Goal: Information Seeking & Learning: Learn about a topic

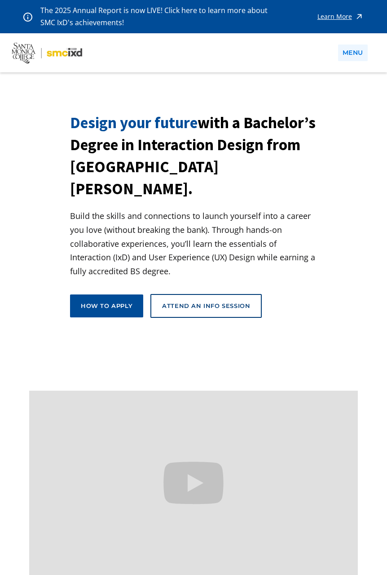
click at [354, 53] on link "menu" at bounding box center [353, 52] width 30 height 17
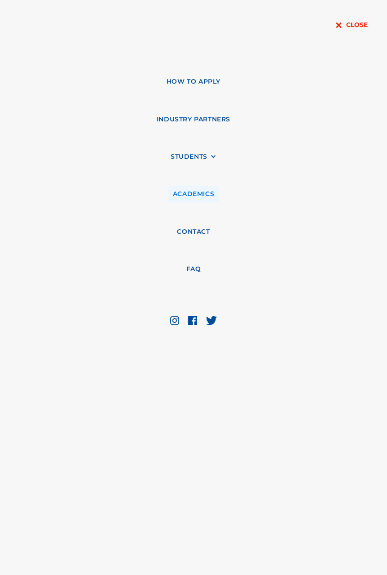
click at [201, 192] on link "Academics" at bounding box center [194, 194] width 50 height 17
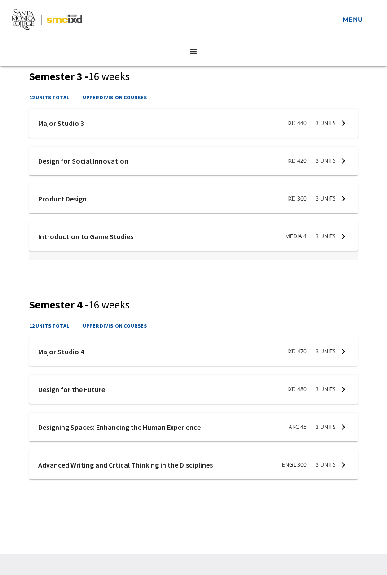
scroll to position [1034, 0]
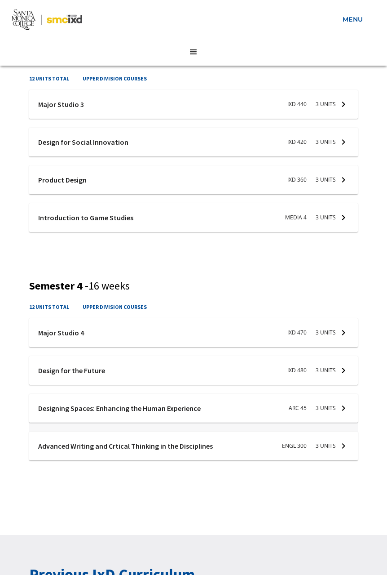
click at [121, 410] on div at bounding box center [193, 410] width 329 height 33
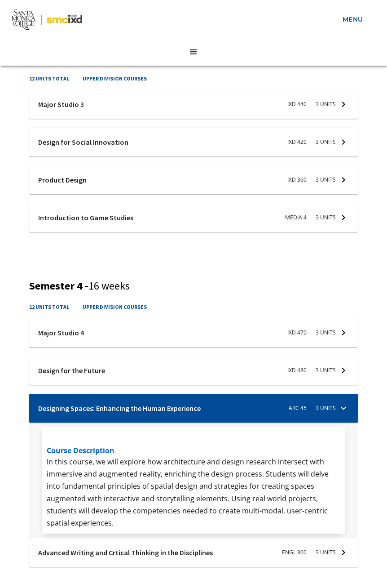
click at [121, 410] on div at bounding box center [193, 410] width 329 height 33
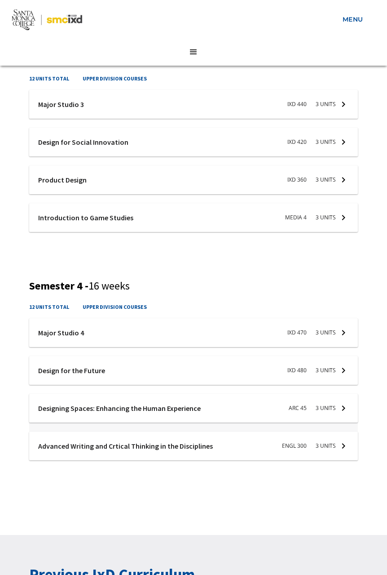
click at [121, 410] on div at bounding box center [193, 410] width 329 height 33
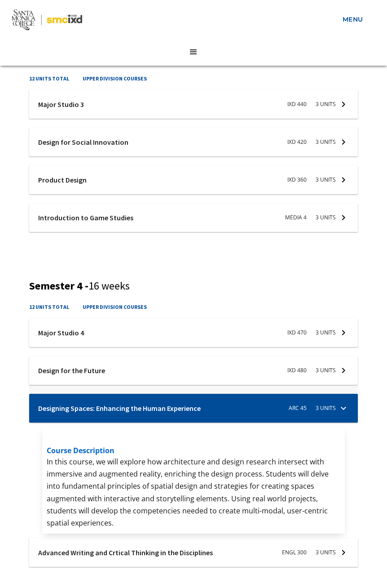
click at [116, 367] on div at bounding box center [193, 372] width 329 height 33
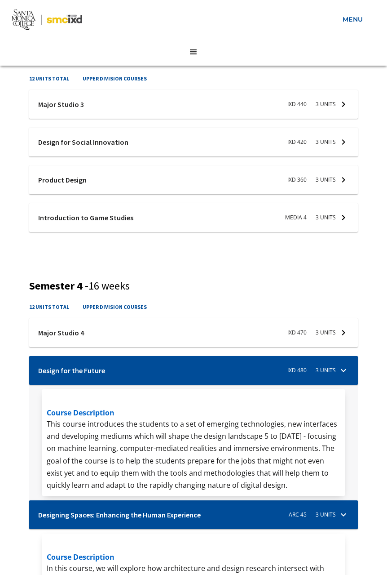
click at [116, 367] on div at bounding box center [193, 372] width 329 height 33
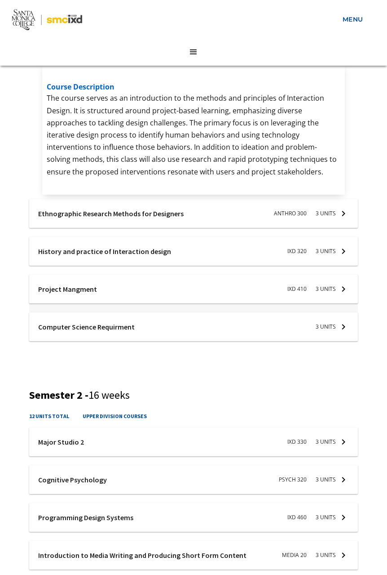
scroll to position [404, 0]
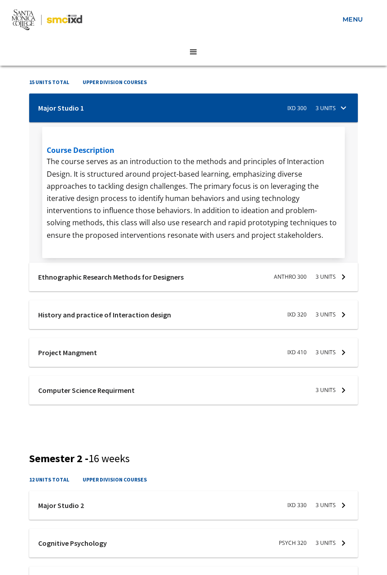
click at [151, 105] on div at bounding box center [193, 109] width 329 height 33
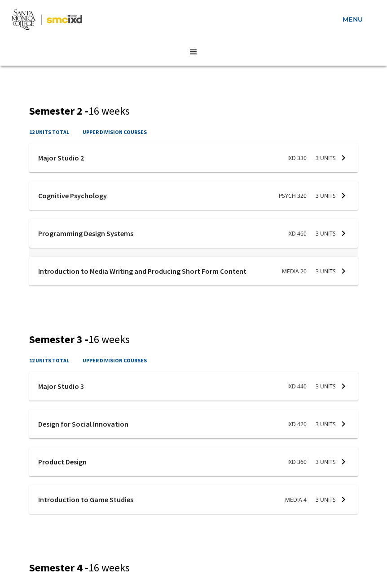
scroll to position [629, 0]
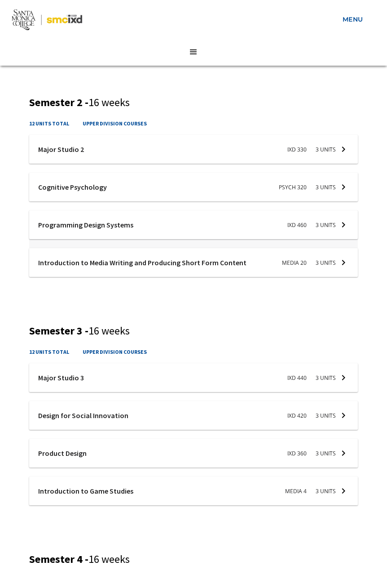
click at [133, 225] on div at bounding box center [193, 226] width 329 height 33
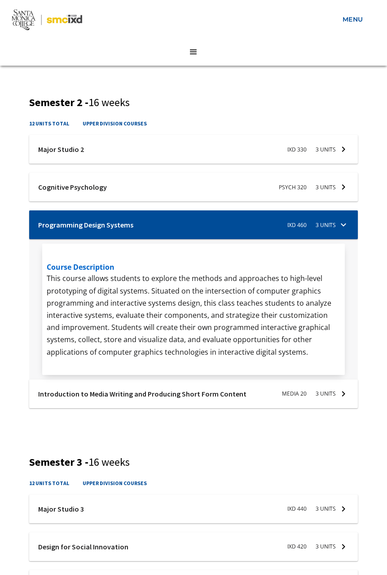
click at [133, 225] on div at bounding box center [193, 226] width 329 height 33
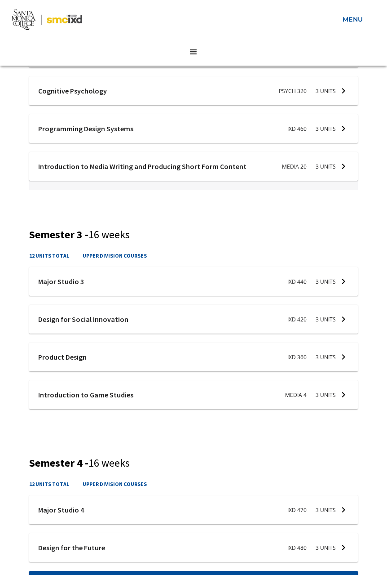
scroll to position [764, 0]
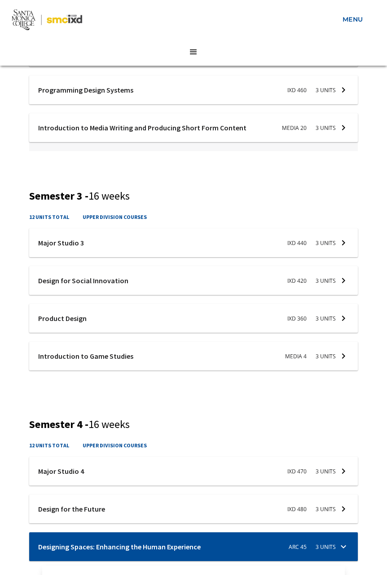
click at [227, 123] on div at bounding box center [193, 129] width 329 height 33
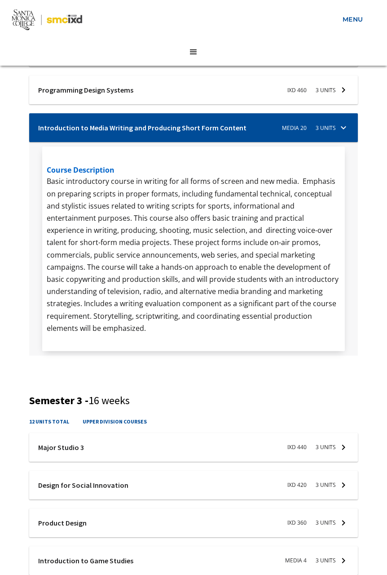
click at [227, 123] on div at bounding box center [193, 129] width 329 height 33
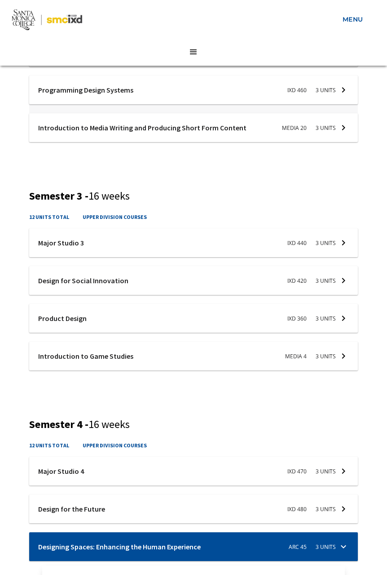
click at [241, 107] on div at bounding box center [193, 91] width 329 height 33
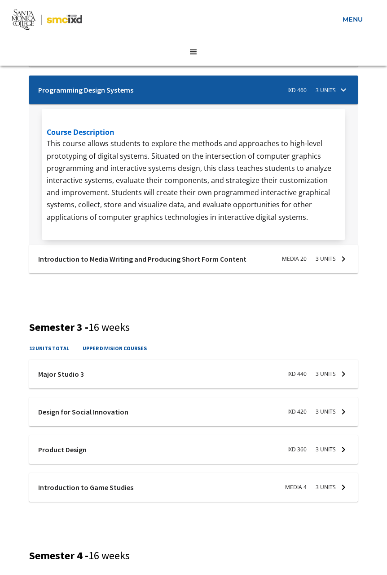
click at [234, 94] on div at bounding box center [193, 91] width 329 height 33
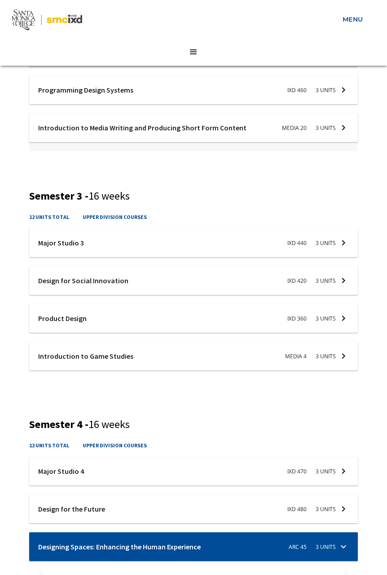
click at [224, 129] on div at bounding box center [193, 129] width 329 height 33
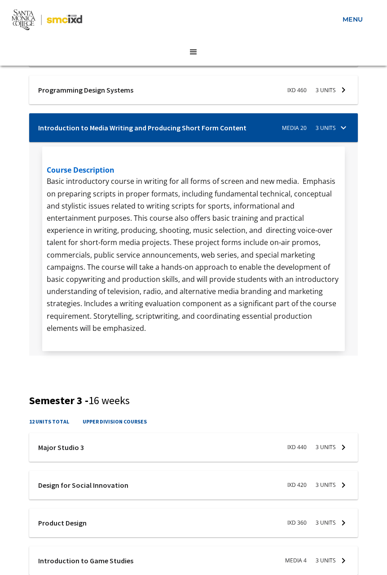
click at [224, 129] on div at bounding box center [193, 129] width 329 height 33
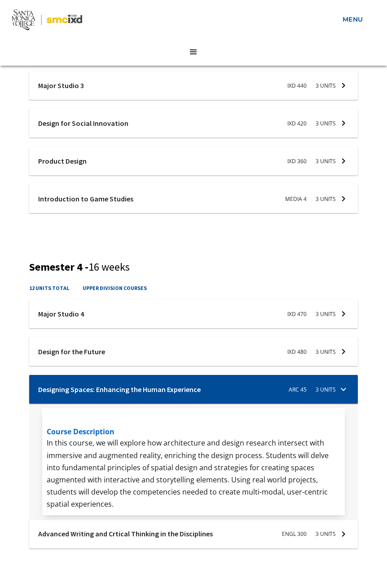
scroll to position [944, 0]
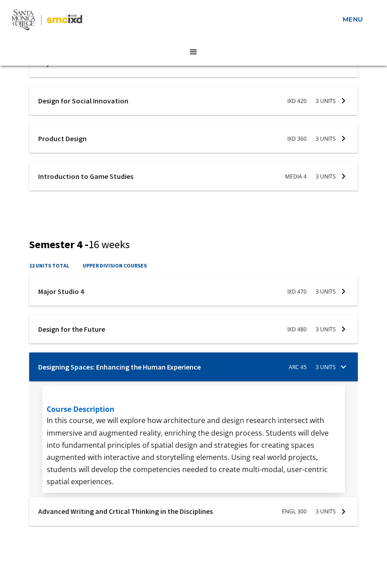
click at [64, 410] on h5 "course description" at bounding box center [194, 409] width 294 height 11
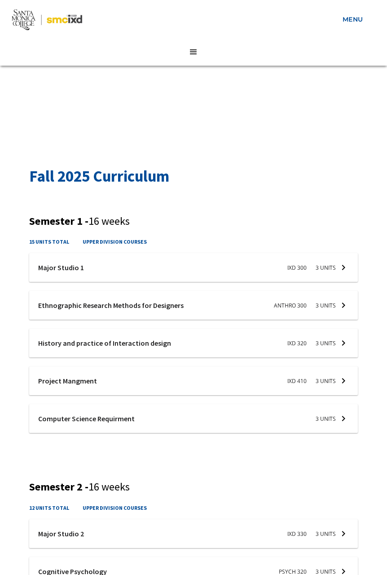
scroll to position [180, 0]
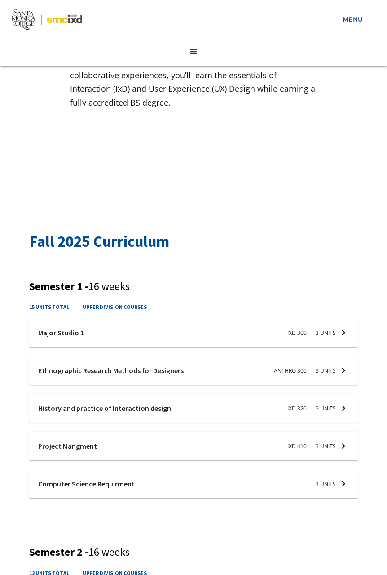
click at [110, 111] on div "Your Curriculum & Faculty Build the skills and connections to launch yourself i…" at bounding box center [193, 57] width 247 height 150
